Goal: Transaction & Acquisition: Purchase product/service

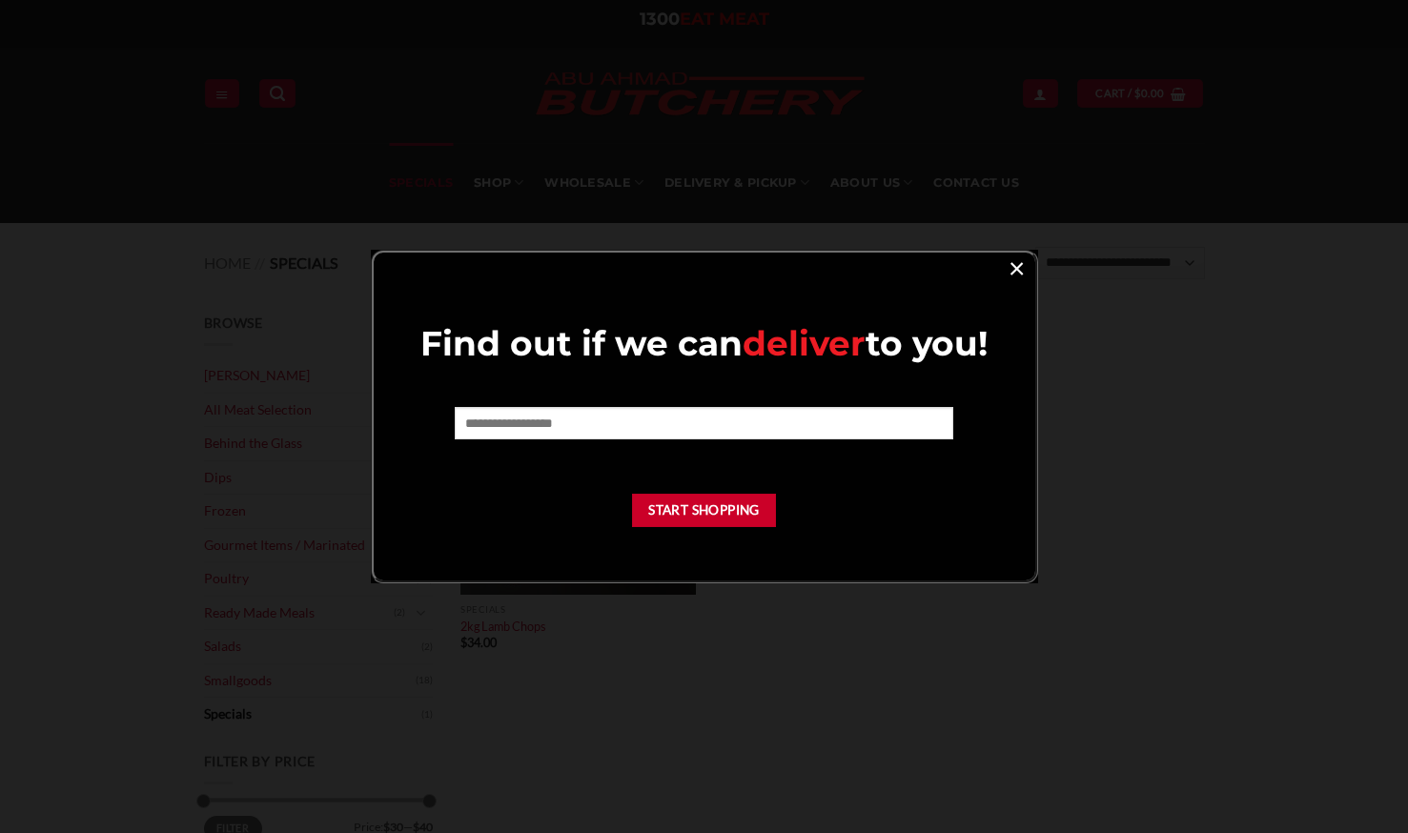
click at [1016, 273] on link "×" at bounding box center [1017, 268] width 28 height 26
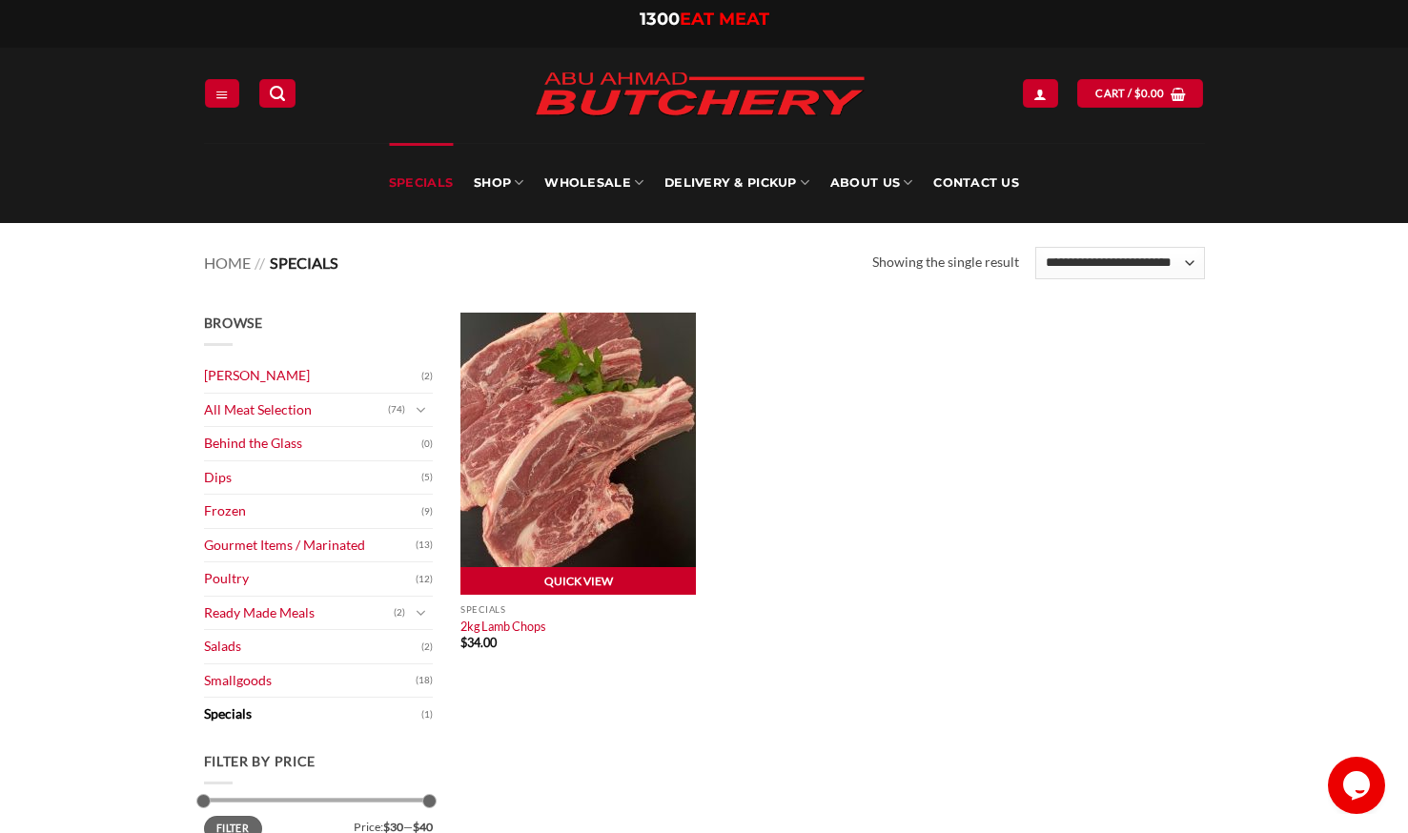
click at [545, 588] on link "Quick View" at bounding box center [579, 581] width 236 height 29
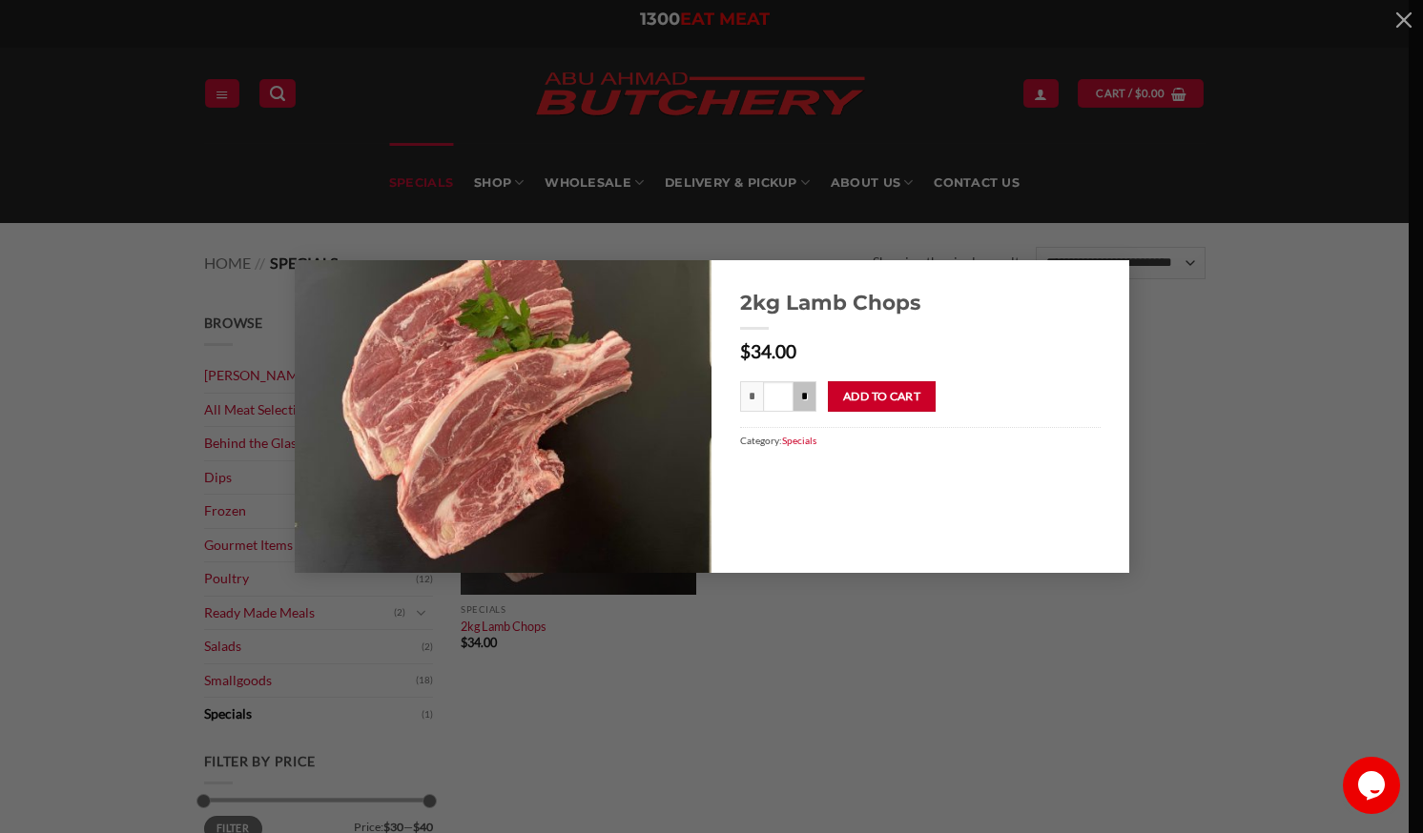
click at [804, 396] on input "*" at bounding box center [804, 396] width 23 height 31
type input "***"
click at [897, 393] on button "Add to cart" at bounding box center [882, 396] width 108 height 31
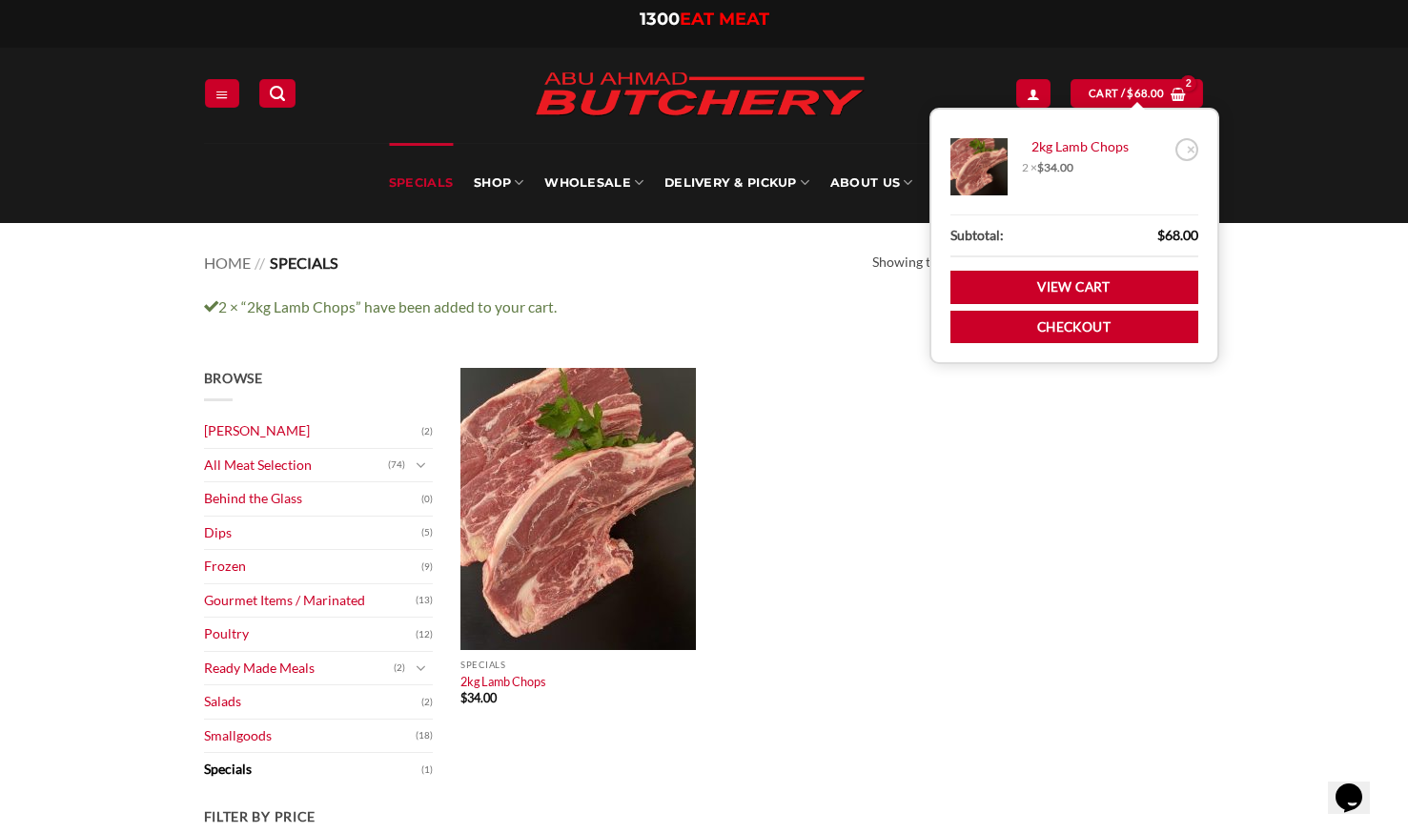
click at [244, 778] on link "Specials" at bounding box center [312, 769] width 217 height 33
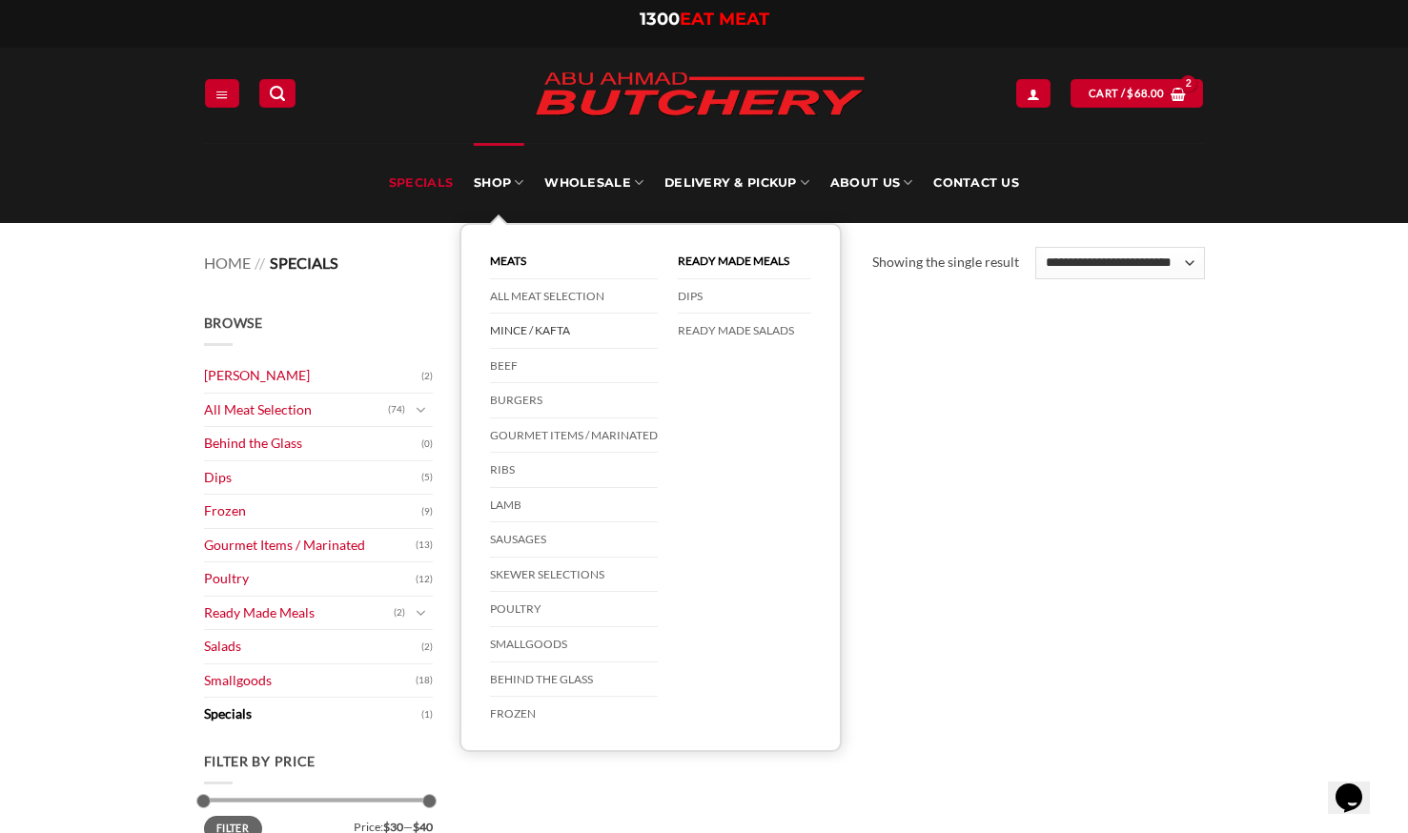
click at [524, 338] on link "Mince / Kafta" at bounding box center [574, 331] width 168 height 35
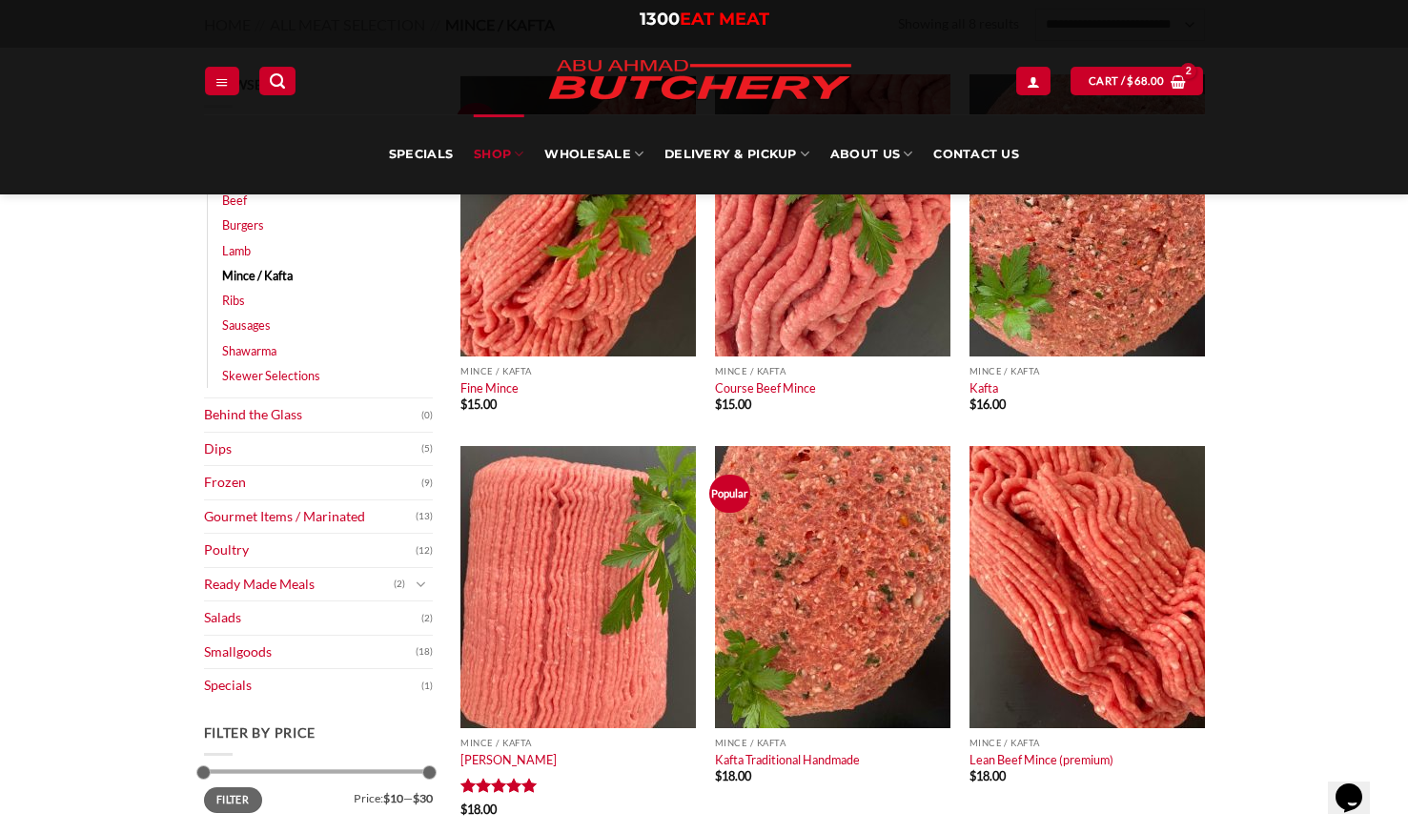
scroll to position [86, 0]
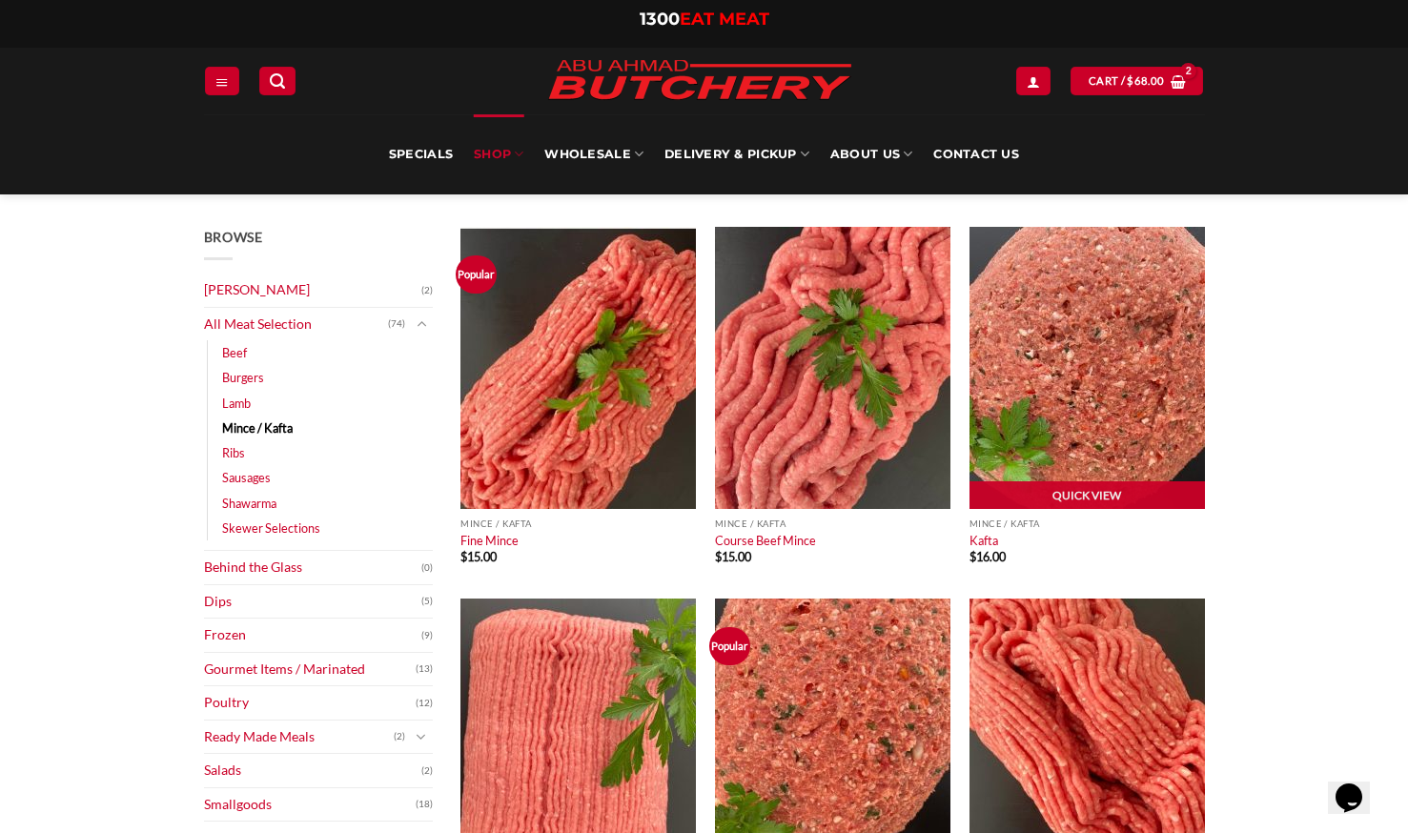
click at [1021, 310] on img at bounding box center [1088, 368] width 236 height 282
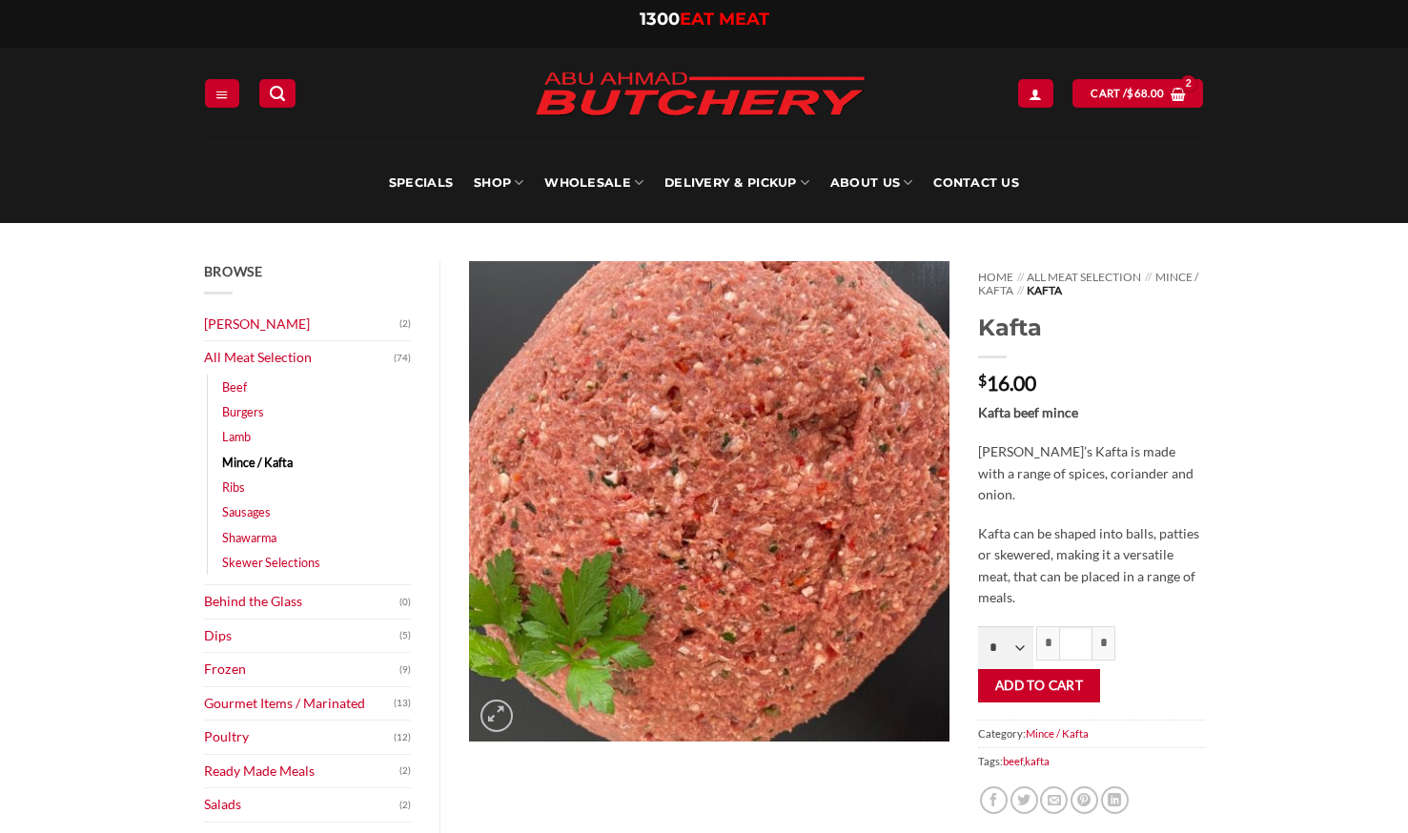
select select "*"
click at [1102, 641] on input "*" at bounding box center [1104, 642] width 23 height 33
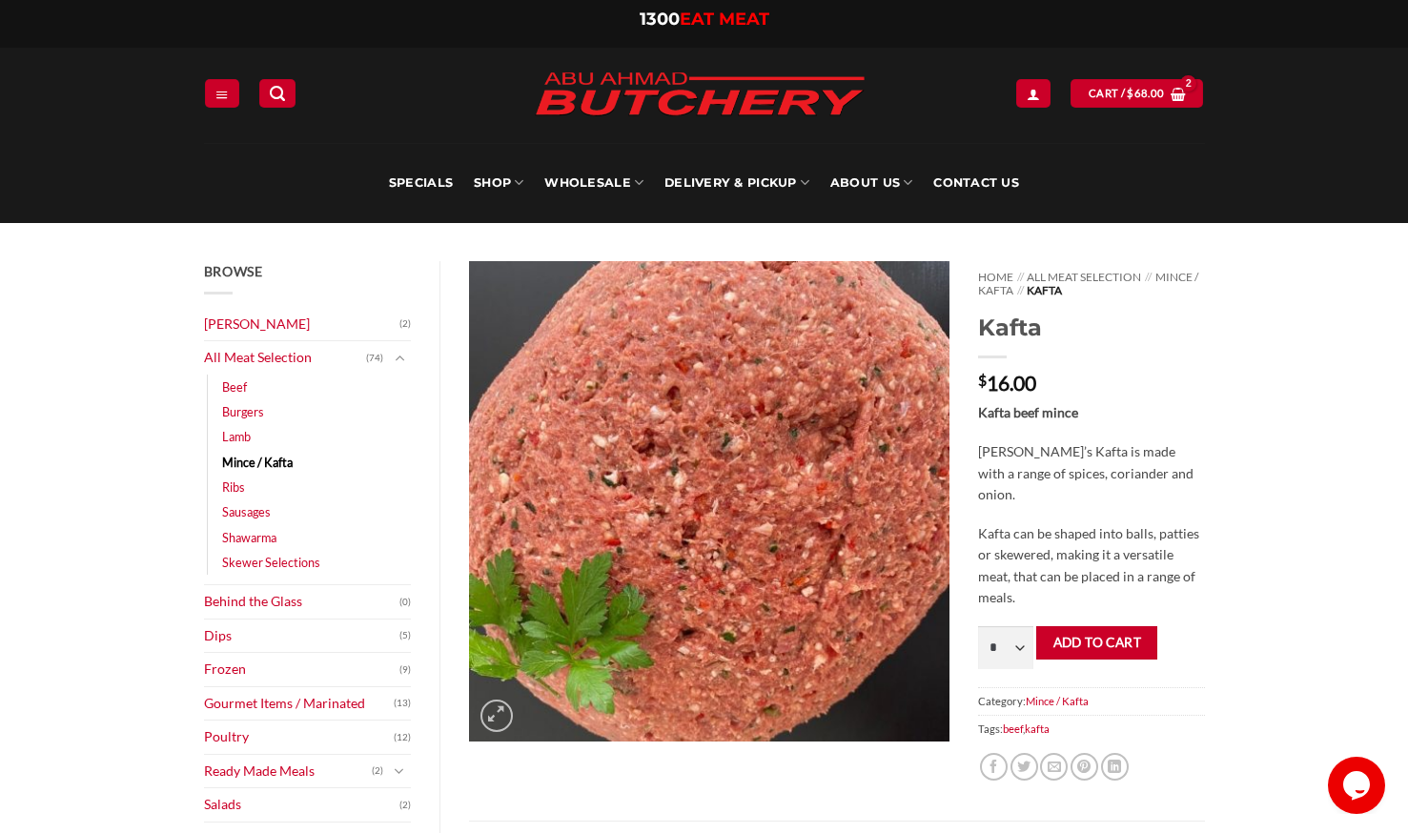
click at [1097, 623] on div "Home // All Meat Selection // Mince / Kafta // Kafta Kafta $ 16.00 Kafta beef m…" at bounding box center [1091, 541] width 255 height 560
click at [1090, 643] on button "Add to cart" at bounding box center [1096, 642] width 121 height 33
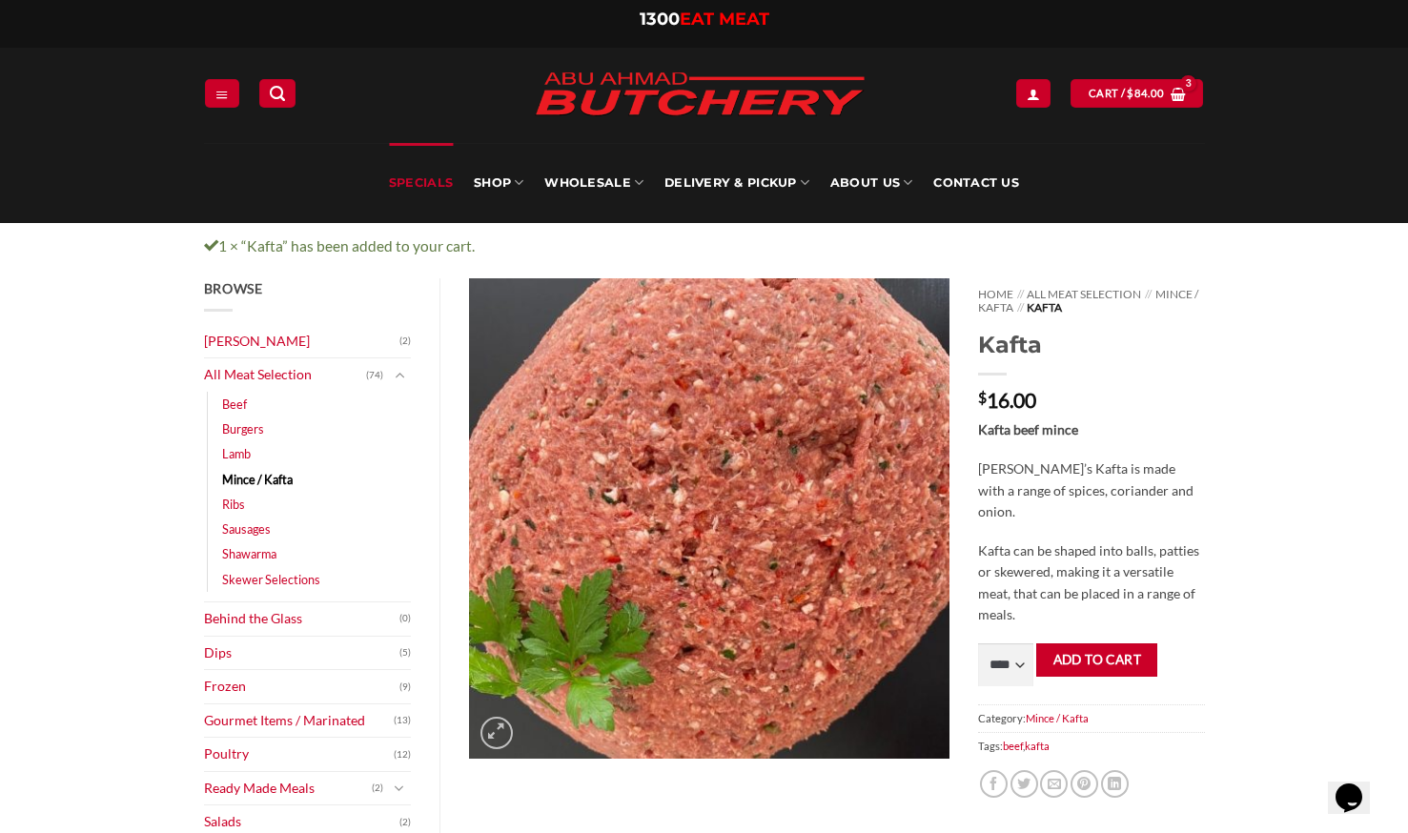
click at [430, 194] on link "Specials" at bounding box center [421, 183] width 64 height 80
